Goal: Check status: Check status

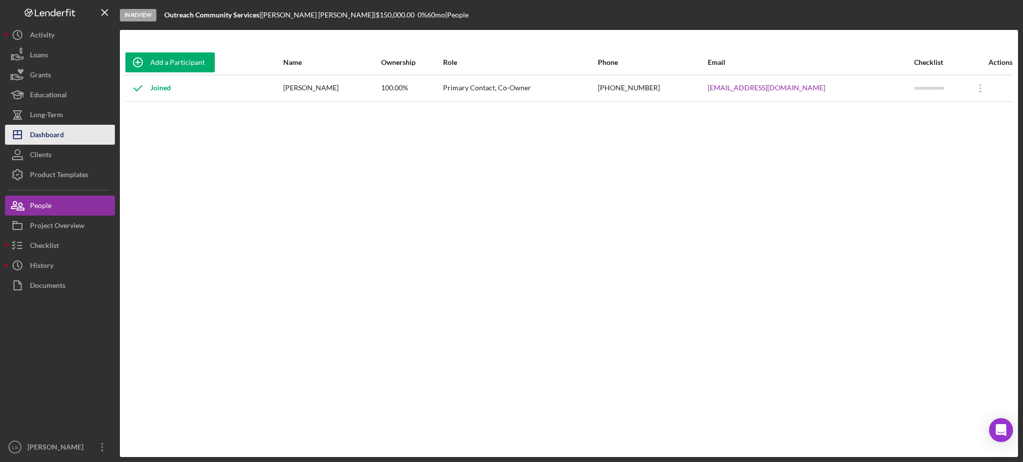
click at [72, 138] on button "Icon/Dashboard Dashboard" at bounding box center [60, 135] width 110 height 20
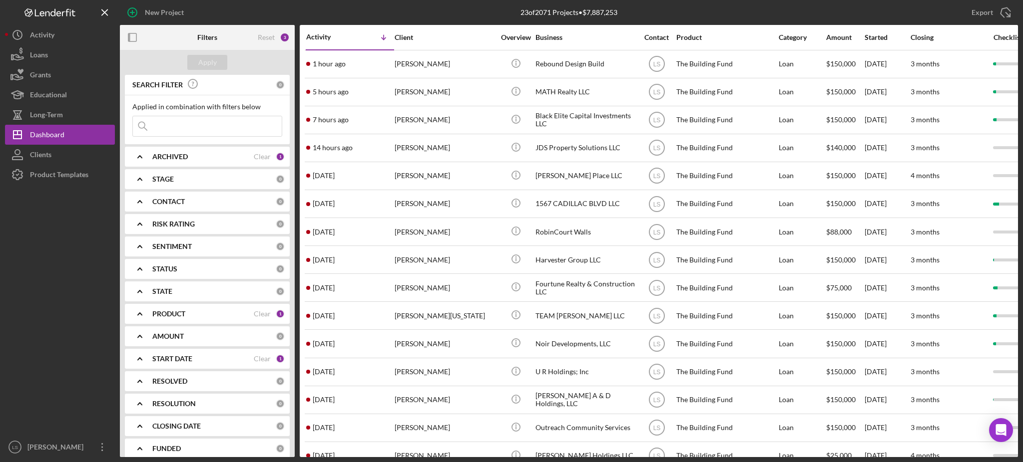
click at [234, 130] on input at bounding box center [207, 126] width 149 height 20
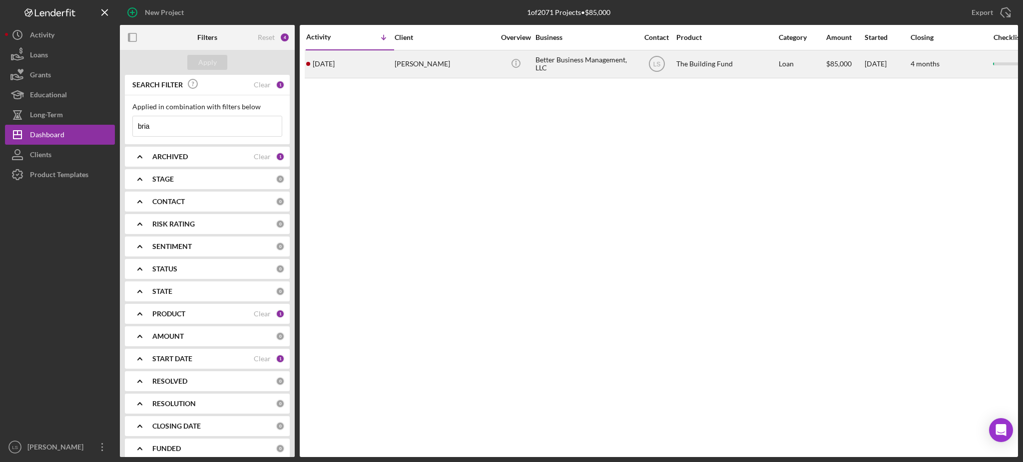
type input "bria"
click at [485, 57] on div "[PERSON_NAME]" at bounding box center [445, 64] width 100 height 26
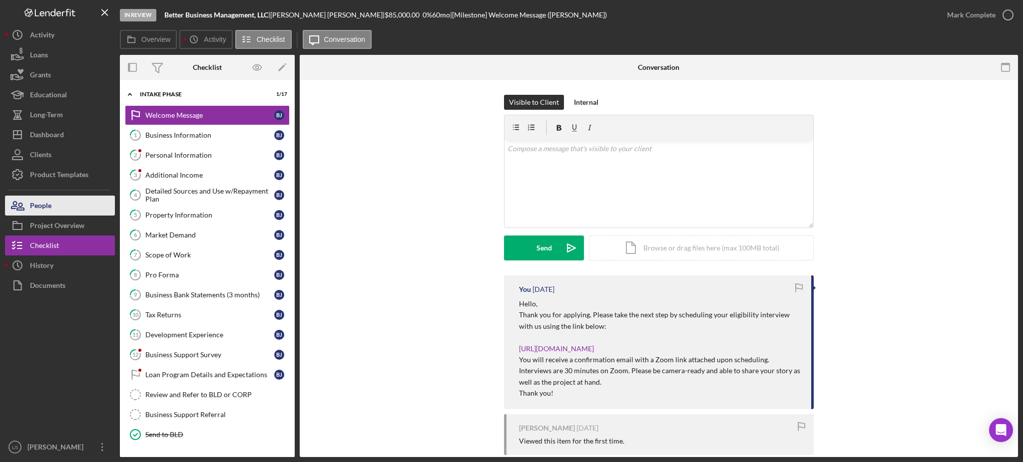
click at [37, 209] on div "People" at bounding box center [40, 207] width 21 height 22
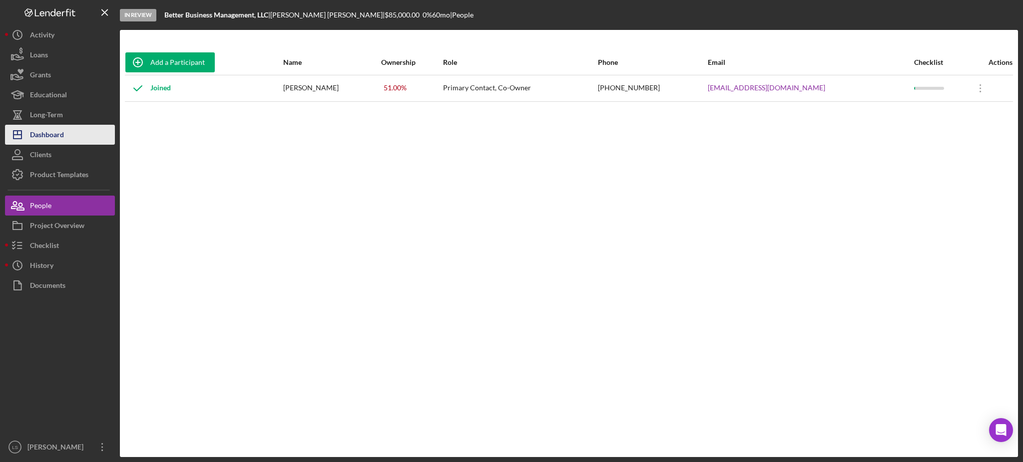
click at [74, 131] on button "Icon/Dashboard Dashboard" at bounding box center [60, 135] width 110 height 20
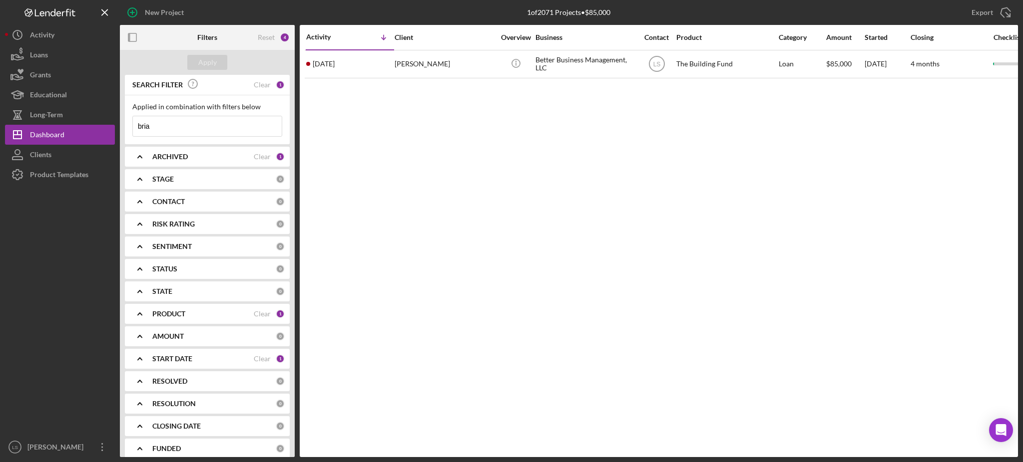
click at [240, 151] on div "ARCHIVED Clear 1" at bounding box center [218, 157] width 132 height 20
click at [138, 211] on input "Archived" at bounding box center [138, 214] width 10 height 10
checkbox input "true"
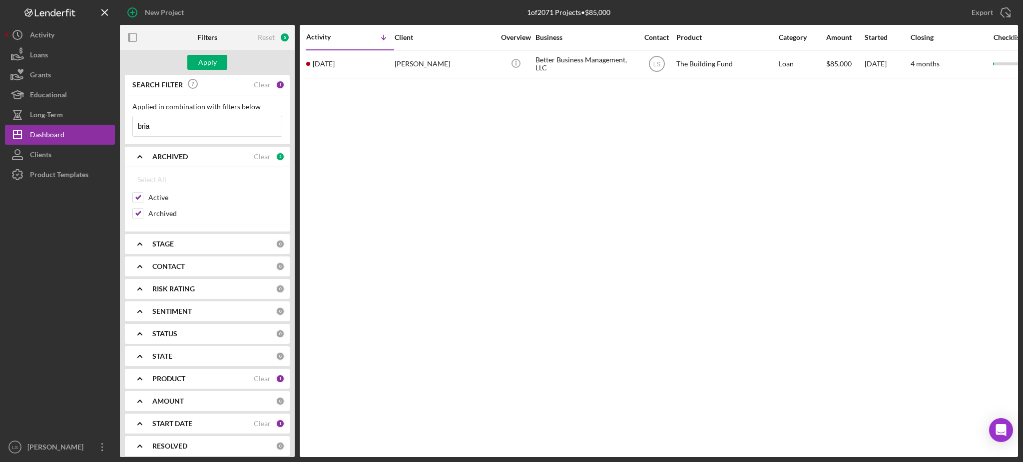
click at [214, 380] on div "PRODUCT" at bounding box center [202, 379] width 101 height 8
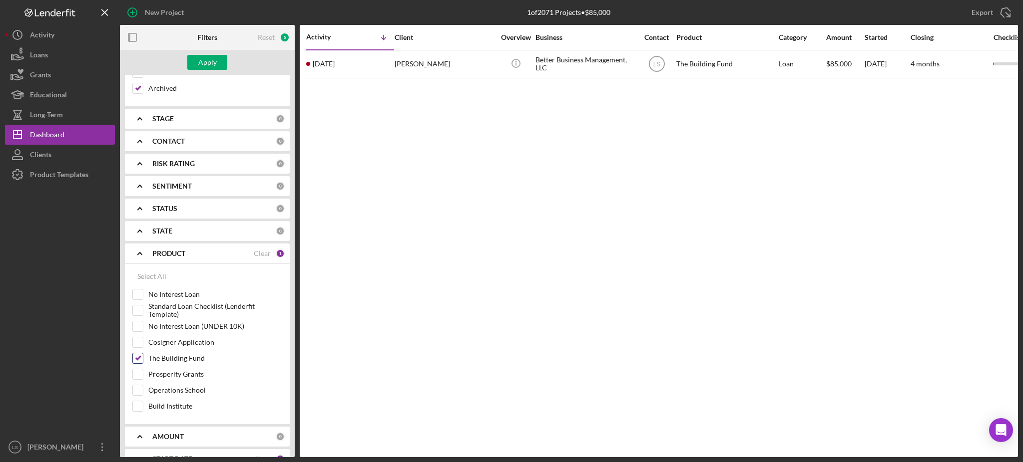
scroll to position [133, 0]
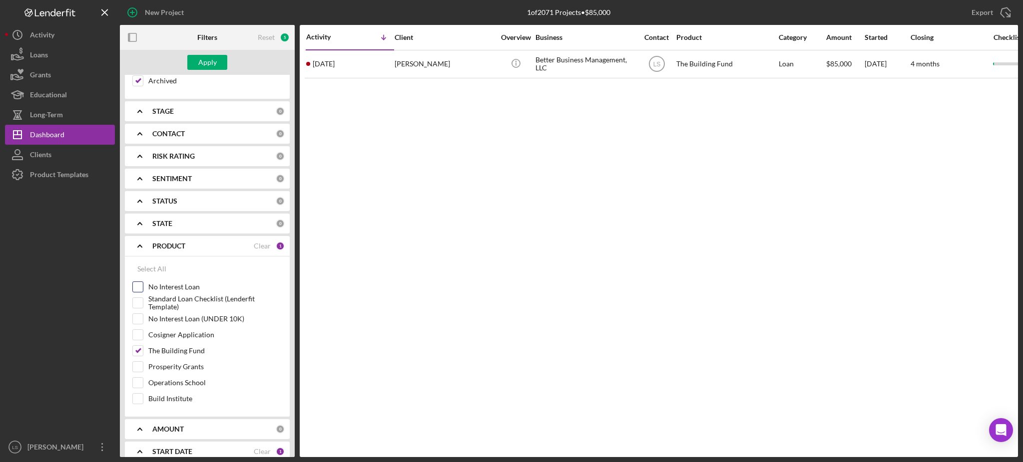
click at [140, 290] on input "No Interest Loan" at bounding box center [138, 287] width 10 height 10
checkbox input "true"
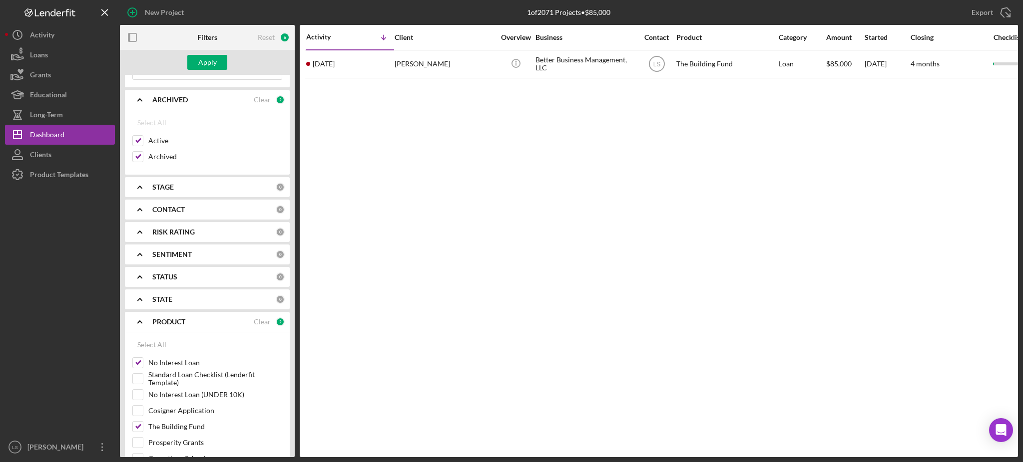
scroll to position [0, 0]
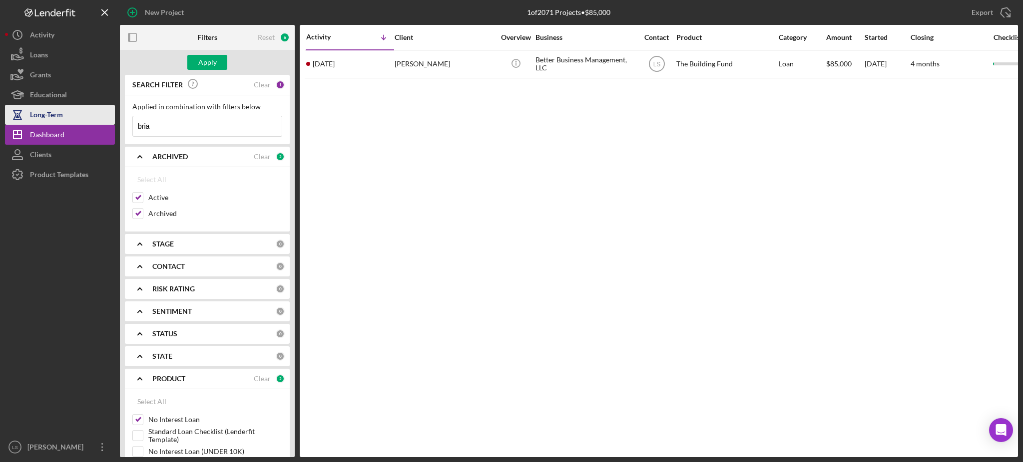
drag, startPoint x: 185, startPoint y: 130, endPoint x: 97, endPoint y: 121, distance: 88.4
click at [100, 123] on div "New Project 1 of 2071 Projects • $85,000 bria Export Icon/Export Filters Reset …" at bounding box center [511, 228] width 1013 height 457
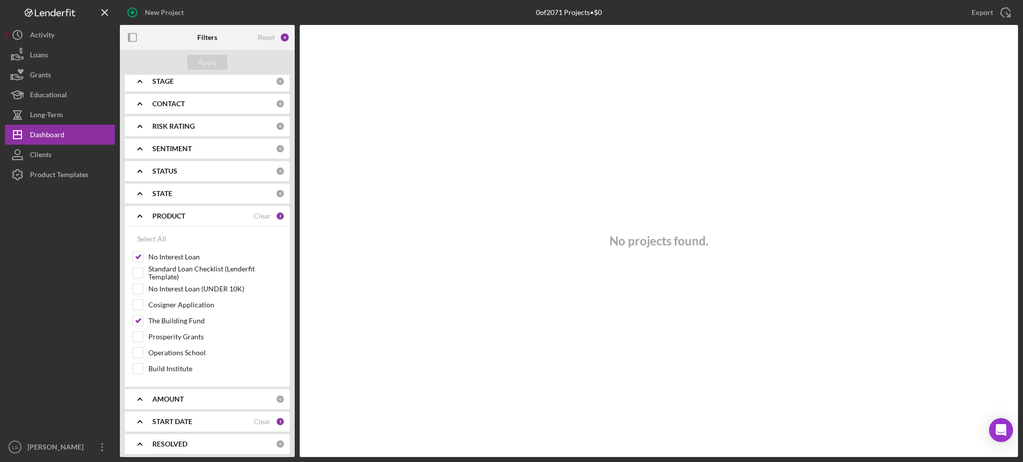
scroll to position [257, 0]
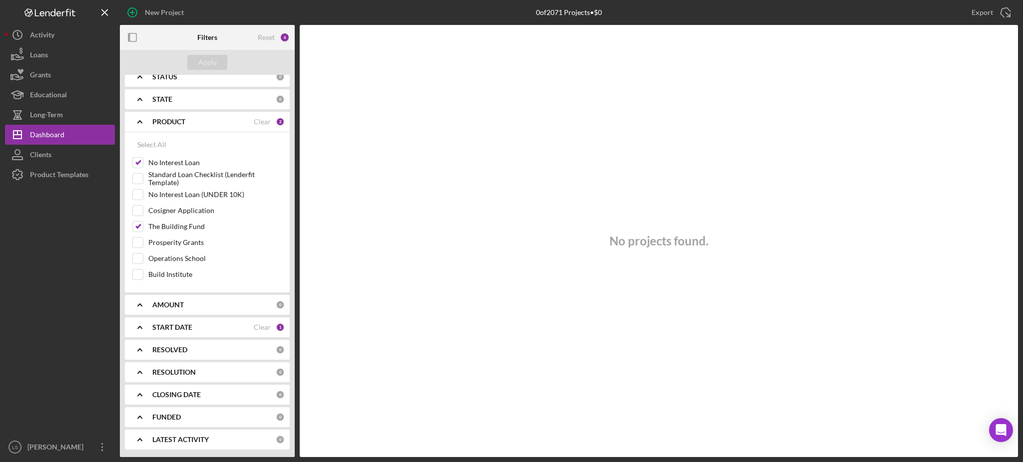
type input "tlg"
click at [236, 331] on div "START DATE" at bounding box center [202, 328] width 101 height 8
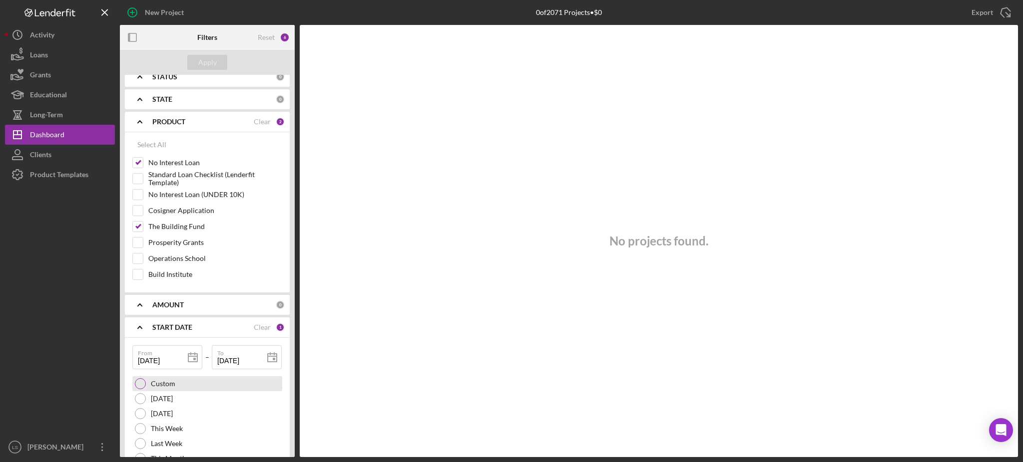
click at [136, 387] on div at bounding box center [140, 384] width 11 height 11
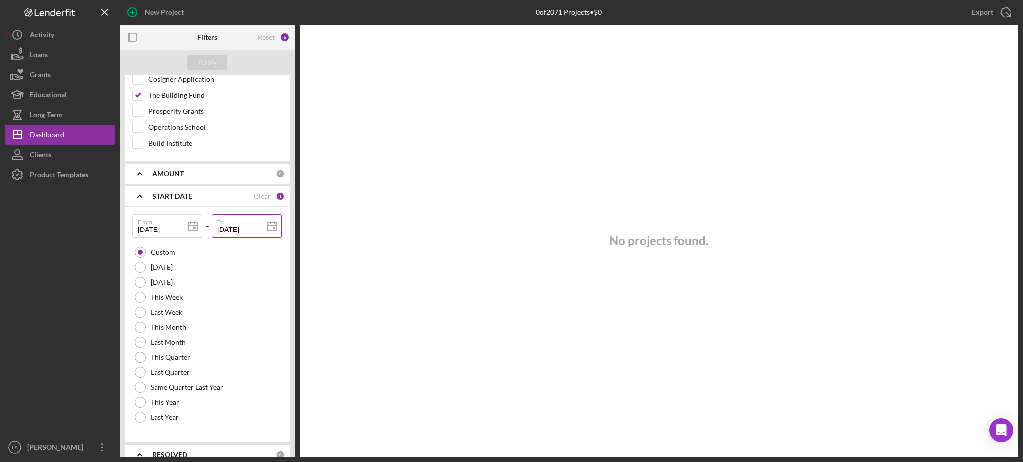
scroll to position [390, 0]
click at [140, 403] on div at bounding box center [140, 401] width 11 height 11
type input "[DATE]"
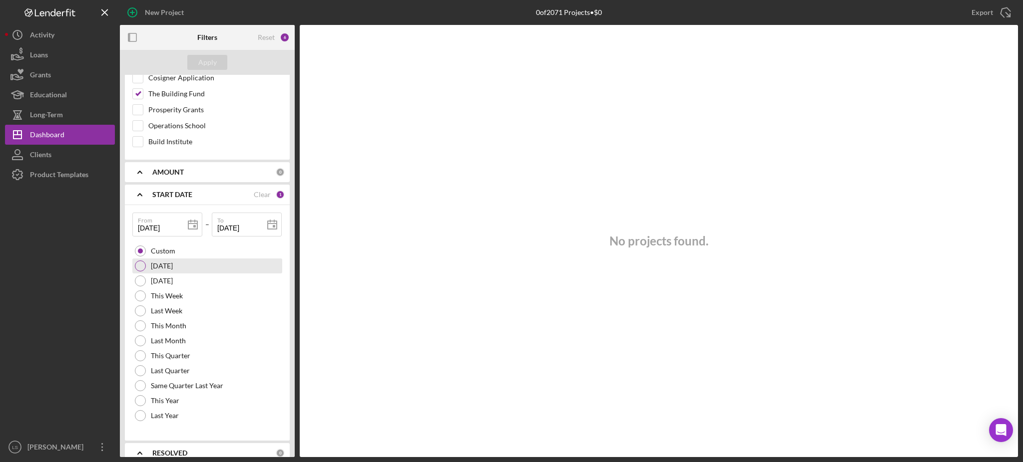
type input "[DATE]"
click at [201, 62] on div "Apply" at bounding box center [207, 62] width 18 height 15
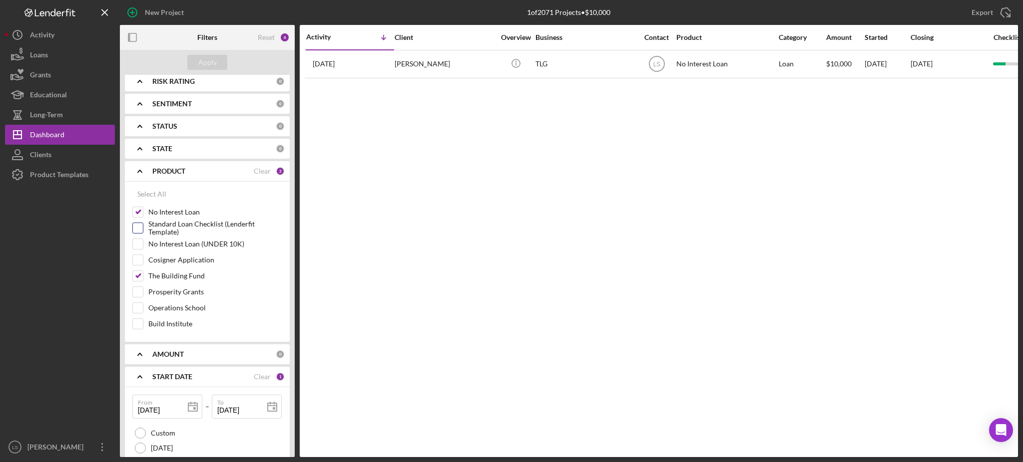
scroll to position [0, 0]
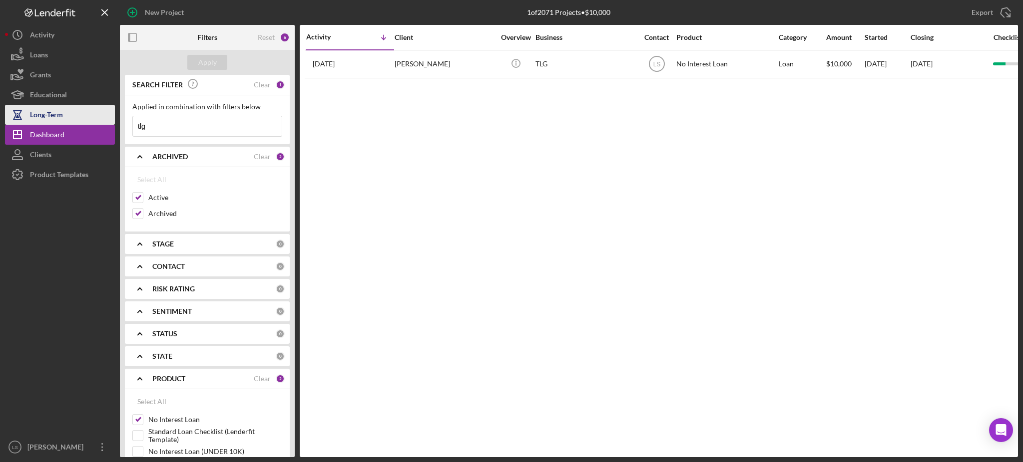
drag, startPoint x: 197, startPoint y: 124, endPoint x: 84, endPoint y: 117, distance: 113.1
click at [84, 117] on div "New Project 1 of 2071 Projects • $10,000 bria Export Icon/Export Filters Reset …" at bounding box center [511, 228] width 1013 height 457
click at [187, 135] on input at bounding box center [207, 126] width 149 height 20
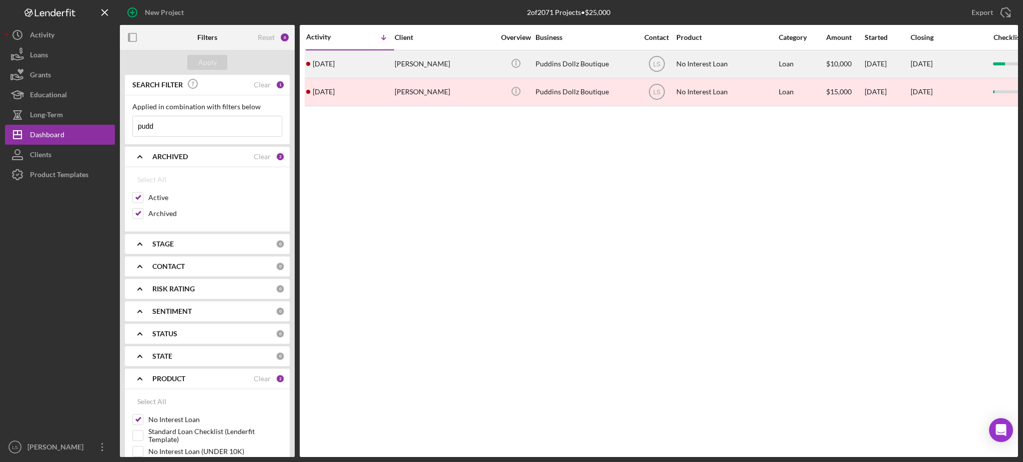
type input "pudd"
click at [761, 60] on div "No Interest Loan" at bounding box center [726, 64] width 100 height 26
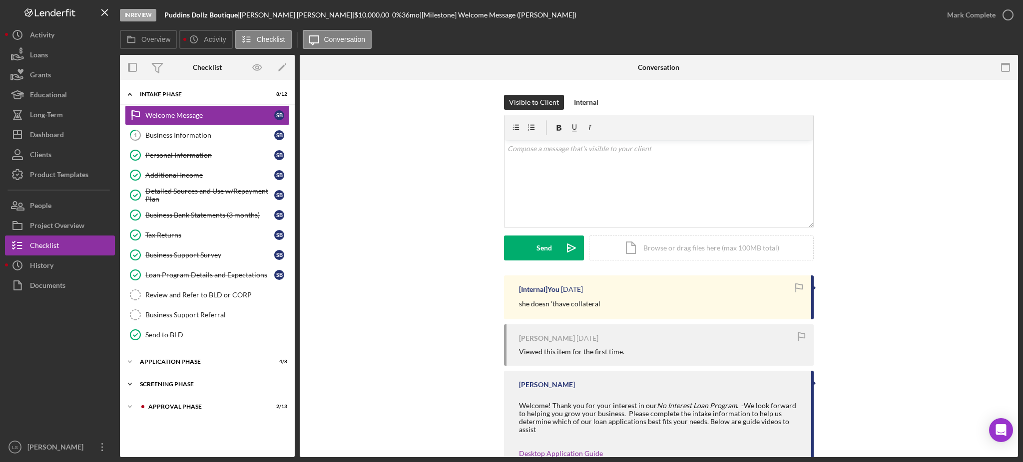
click at [218, 381] on div "Icon/Expander Screening Phase 1 / 4" at bounding box center [207, 385] width 175 height 20
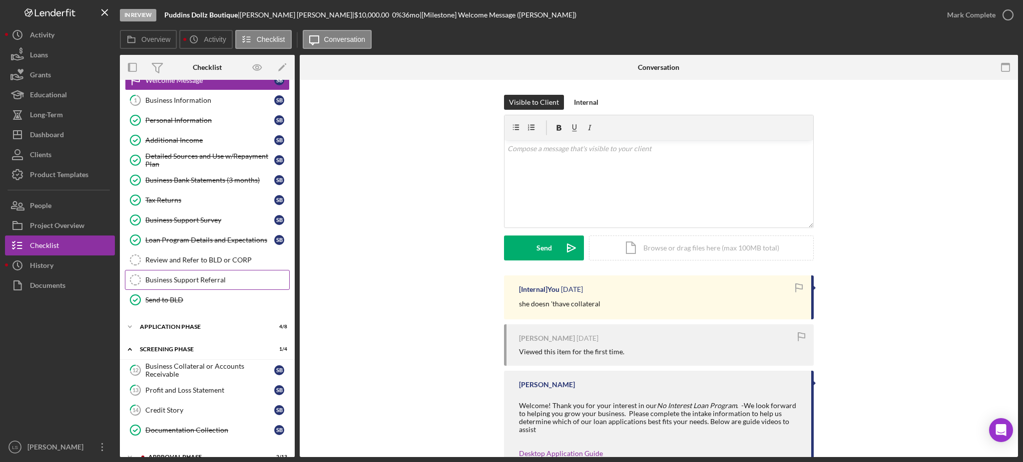
scroll to position [51, 0]
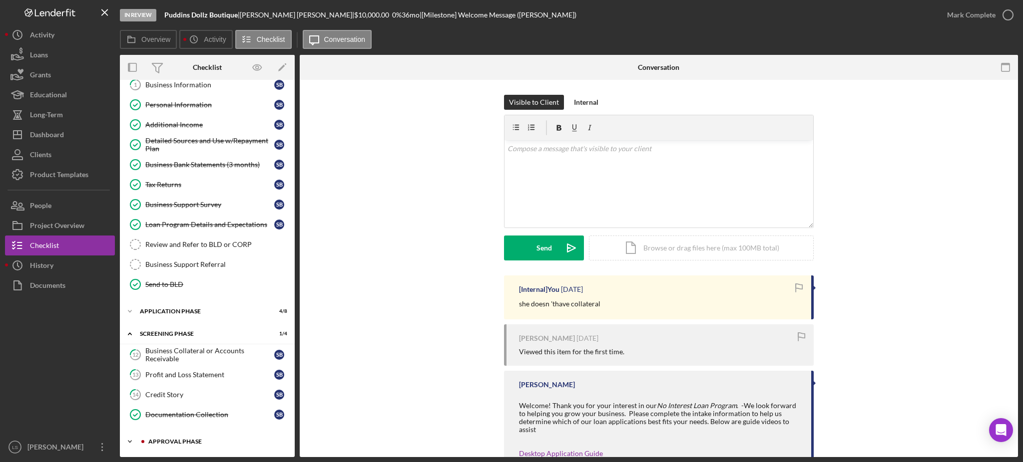
click at [209, 442] on div "Approval Phase" at bounding box center [215, 442] width 134 height 6
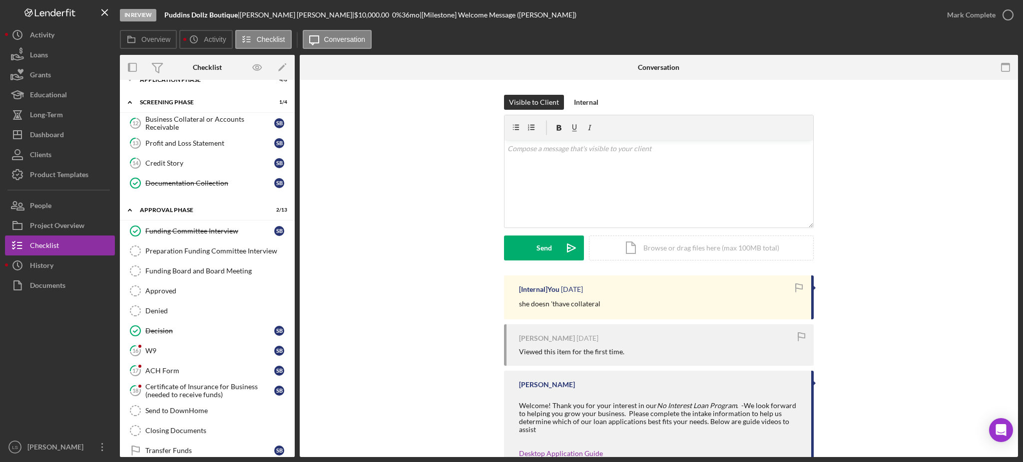
scroll to position [250, 0]
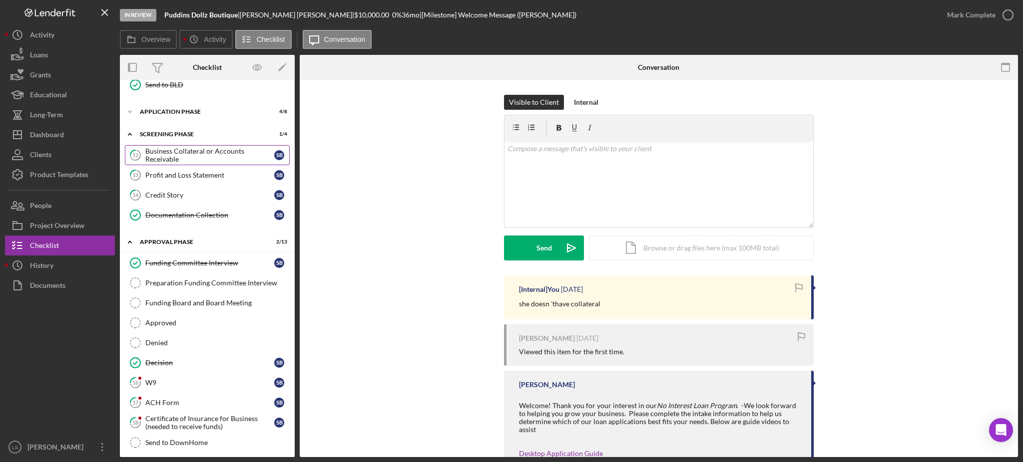
click at [204, 156] on div "Business Collateral or Accounts Receivable" at bounding box center [209, 155] width 129 height 16
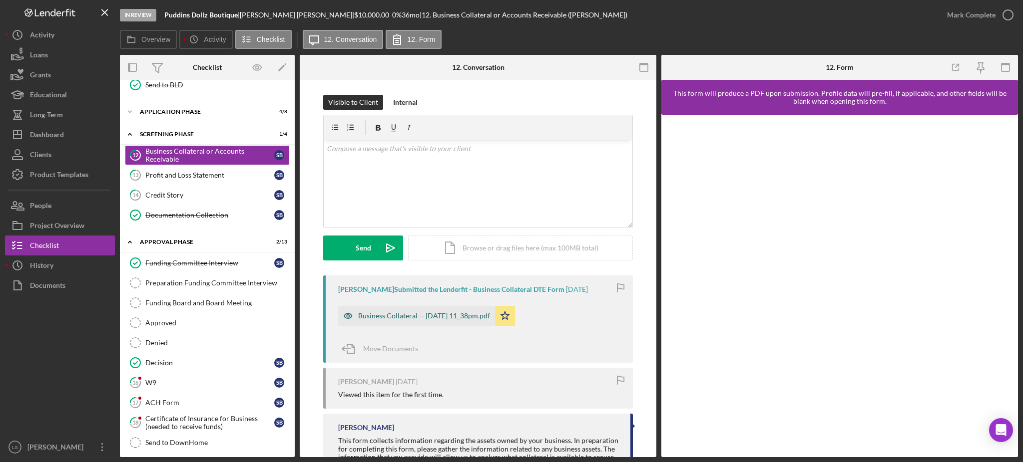
click at [453, 318] on div "Business Collateral -- [DATE] 11_38pm.pdf" at bounding box center [424, 316] width 132 height 8
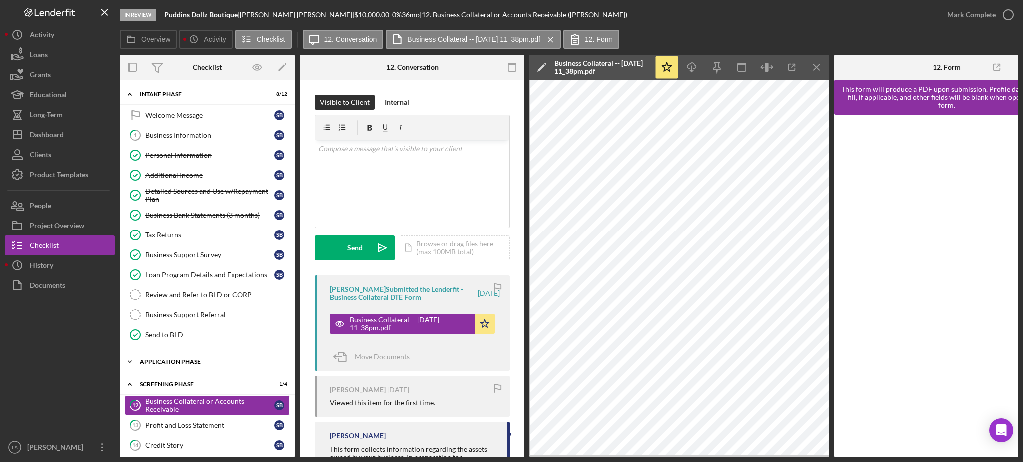
click at [169, 361] on div "Application Phase" at bounding box center [211, 362] width 142 height 6
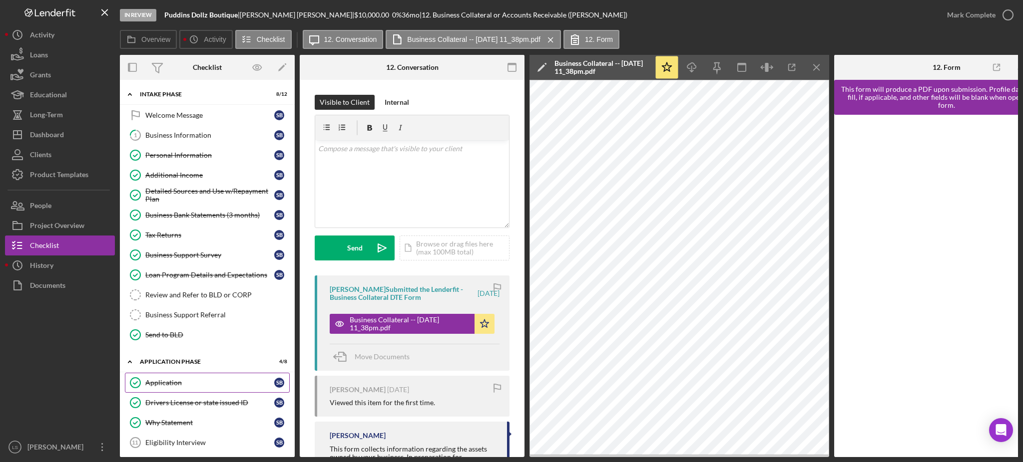
click at [166, 382] on div "Application" at bounding box center [209, 383] width 129 height 8
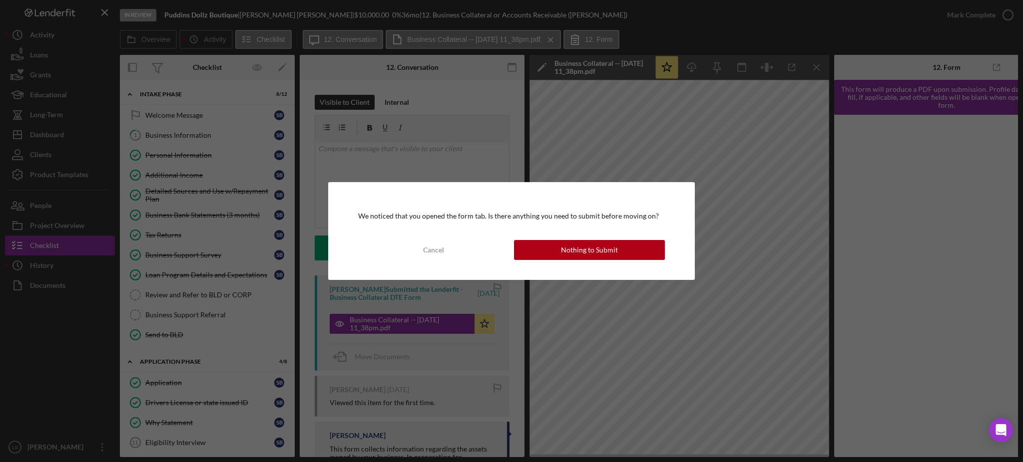
click at [570, 271] on div "We noticed that you opened the form tab. Is there anything you need to submit b…" at bounding box center [511, 231] width 367 height 98
click at [549, 258] on button "Nothing to Submit" at bounding box center [589, 250] width 151 height 20
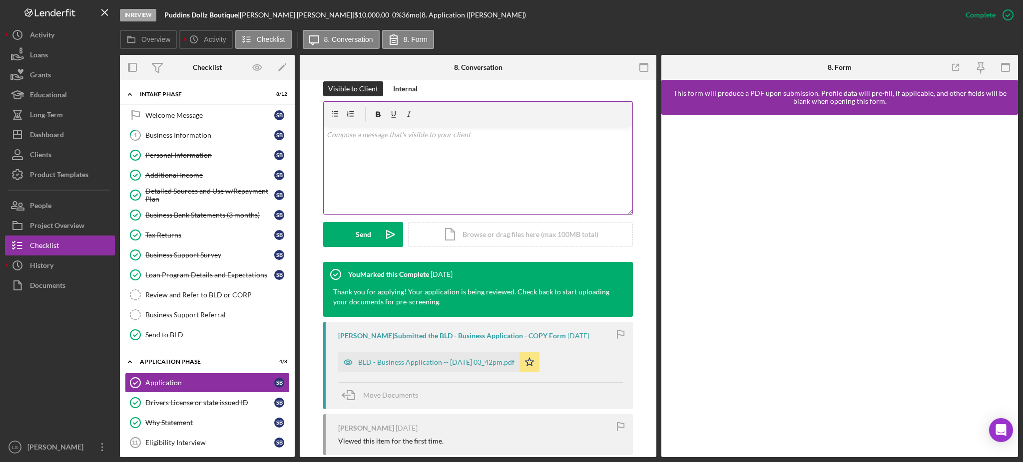
scroll to position [200, 0]
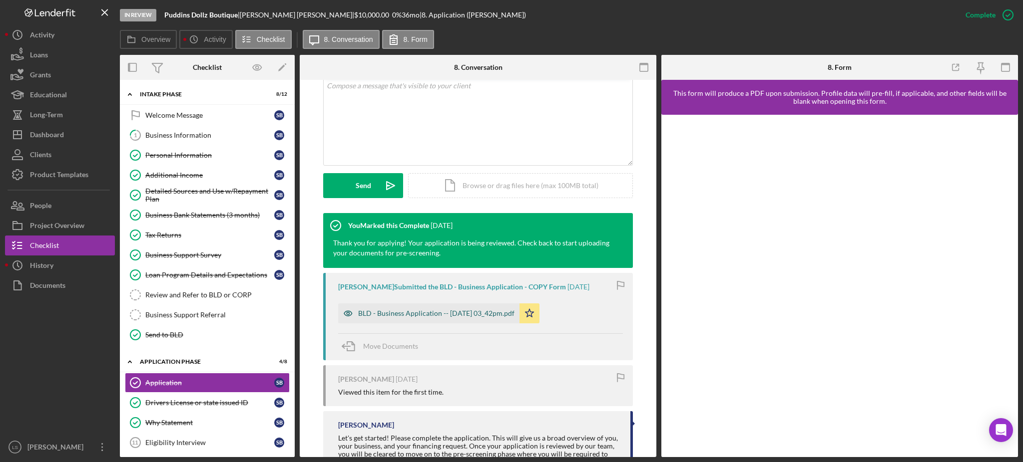
click at [419, 320] on div "BLD - Business Application -- [DATE] 03_42pm.pdf" at bounding box center [428, 314] width 181 height 20
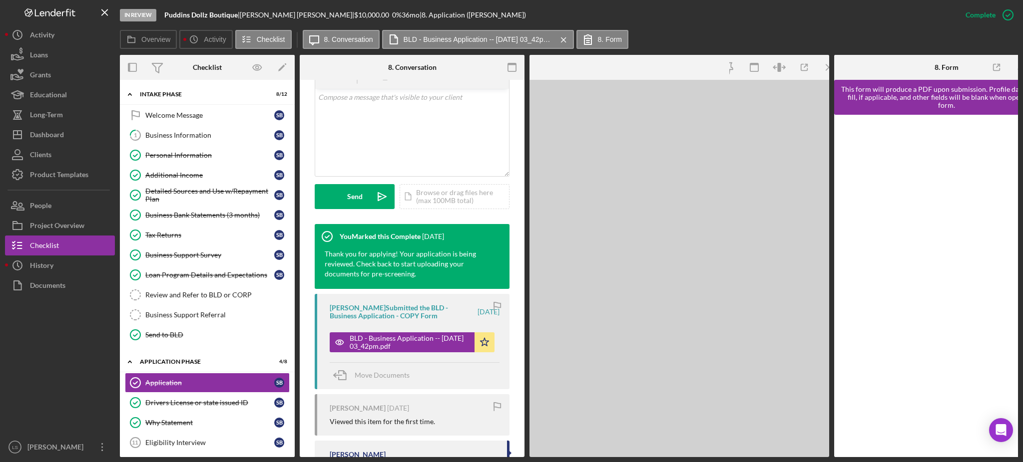
scroll to position [211, 0]
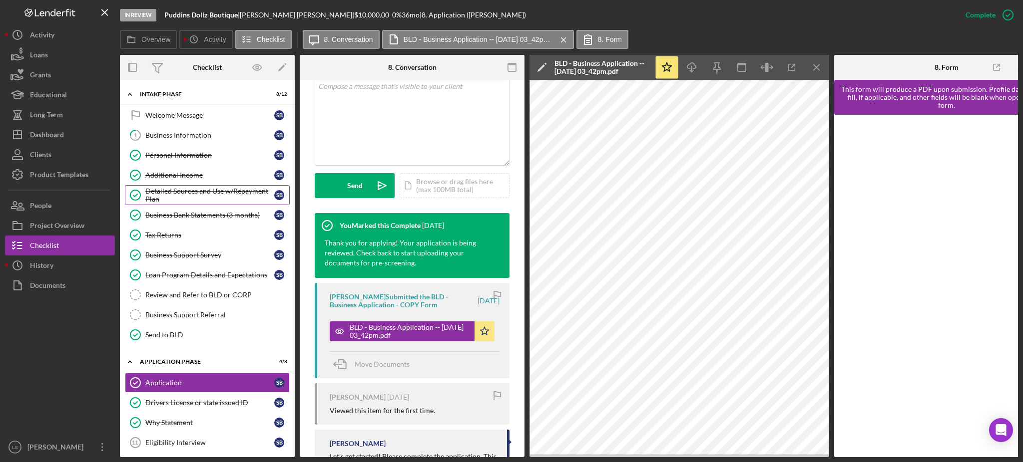
click at [239, 187] on div "Detailed Sources and Use w/Repayment Plan" at bounding box center [209, 195] width 129 height 16
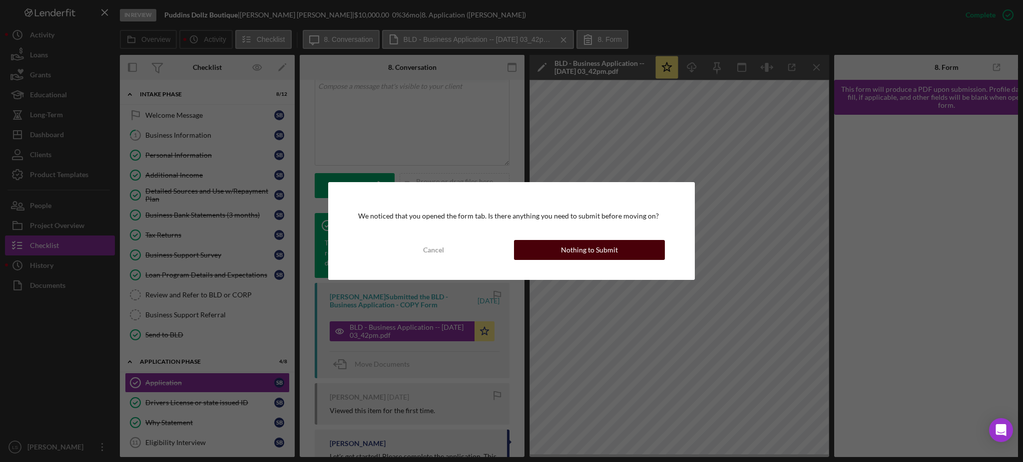
click at [573, 242] on div "Nothing to Submit" at bounding box center [589, 250] width 57 height 20
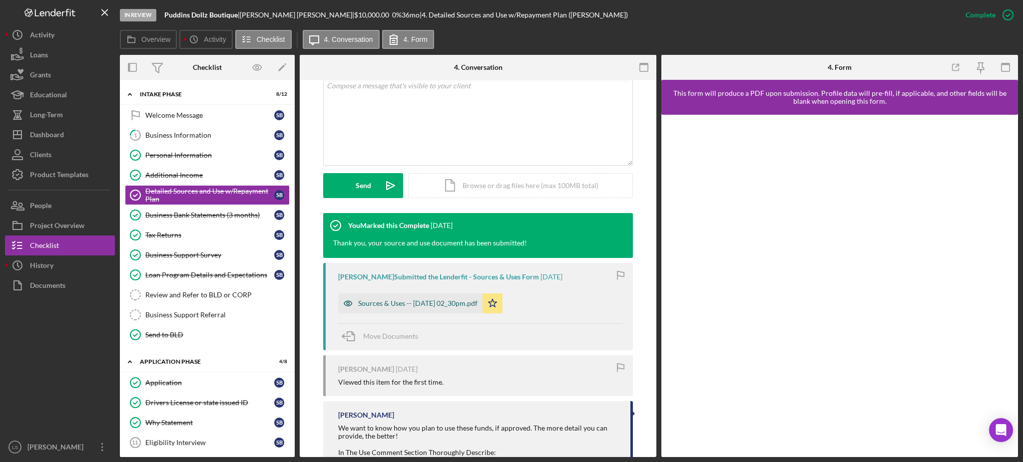
click at [455, 306] on div "Sources & Uses -- [DATE] 02_30pm.pdf" at bounding box center [417, 304] width 119 height 8
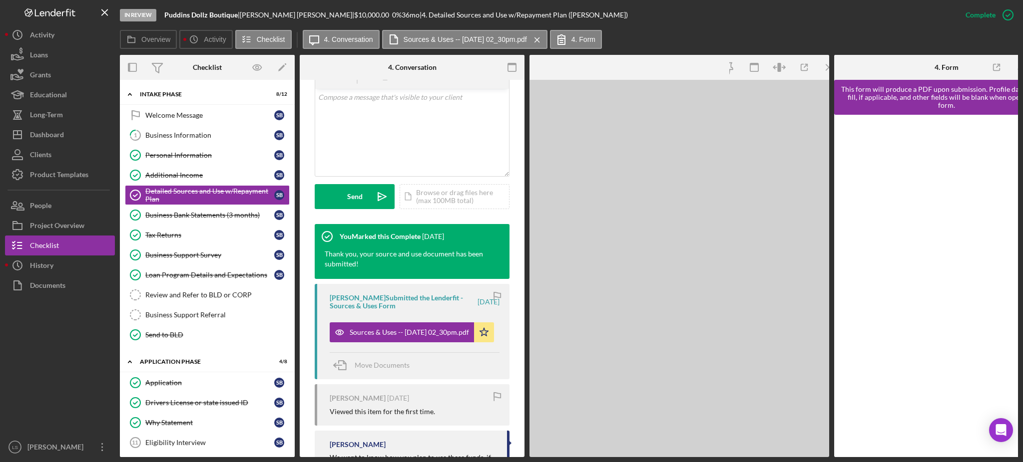
scroll to position [211, 0]
